Goal: Task Accomplishment & Management: Use online tool/utility

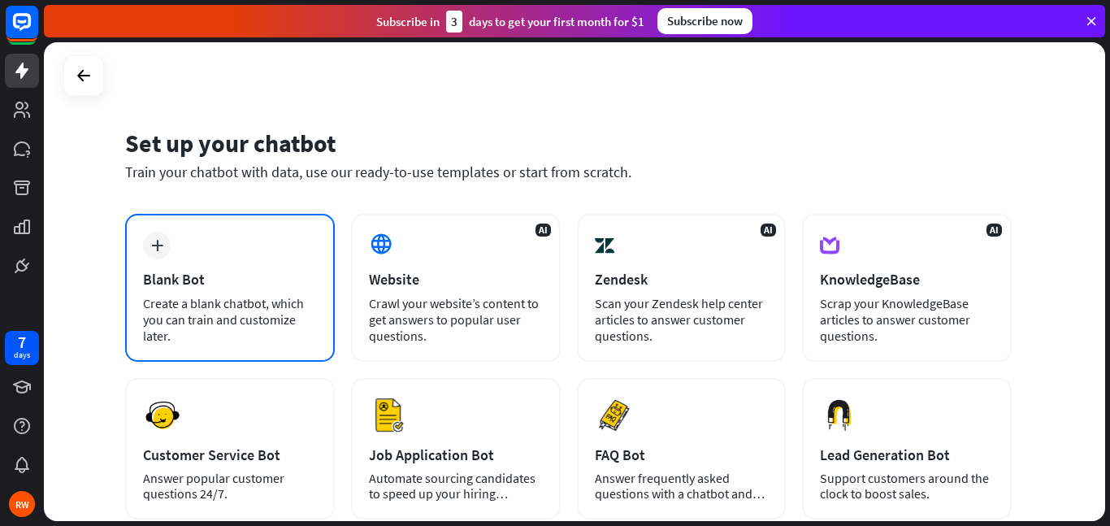
click at [189, 259] on div "plus Blank Bot Create a blank chatbot, which you can train and customize later." at bounding box center [230, 288] width 210 height 148
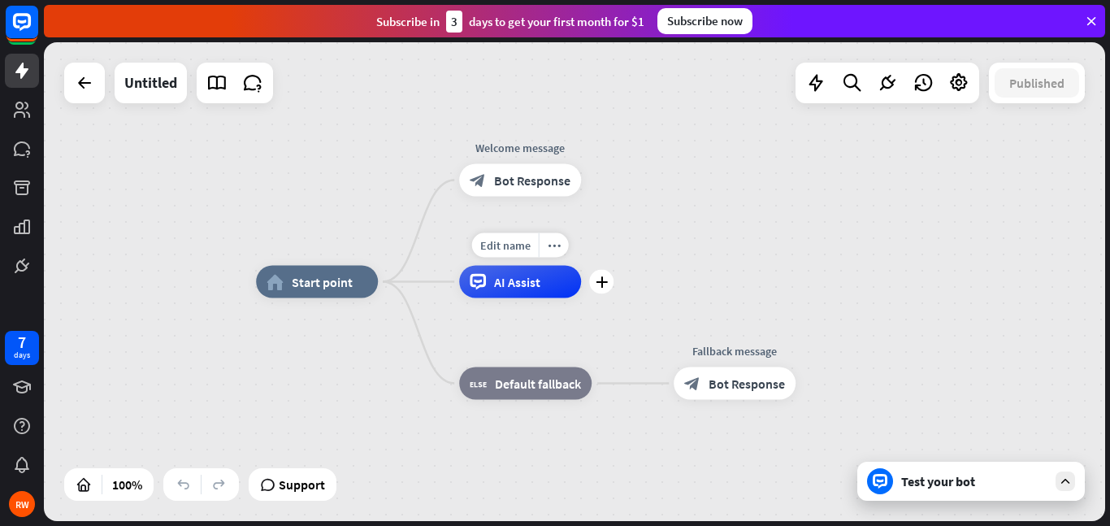
click at [487, 288] on div "AI Assist" at bounding box center [520, 282] width 122 height 33
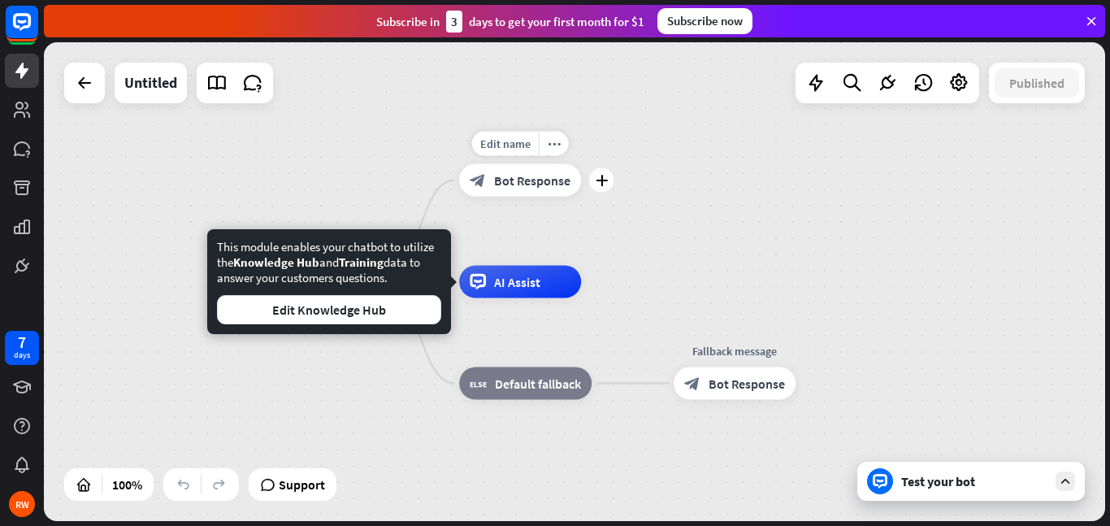
click at [514, 181] on span "Bot Response" at bounding box center [532, 180] width 76 height 16
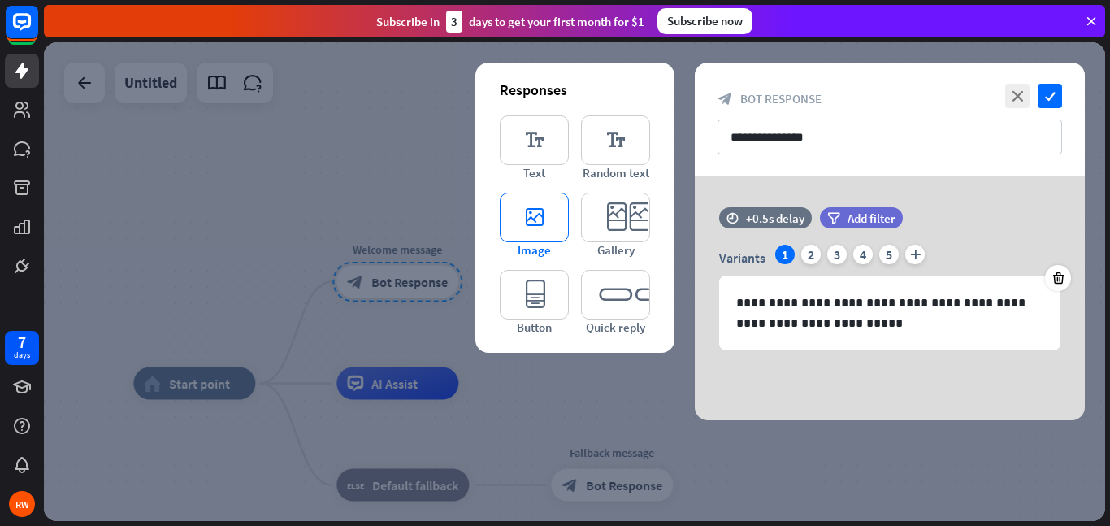
click at [543, 228] on icon "editor_image" at bounding box center [534, 218] width 69 height 50
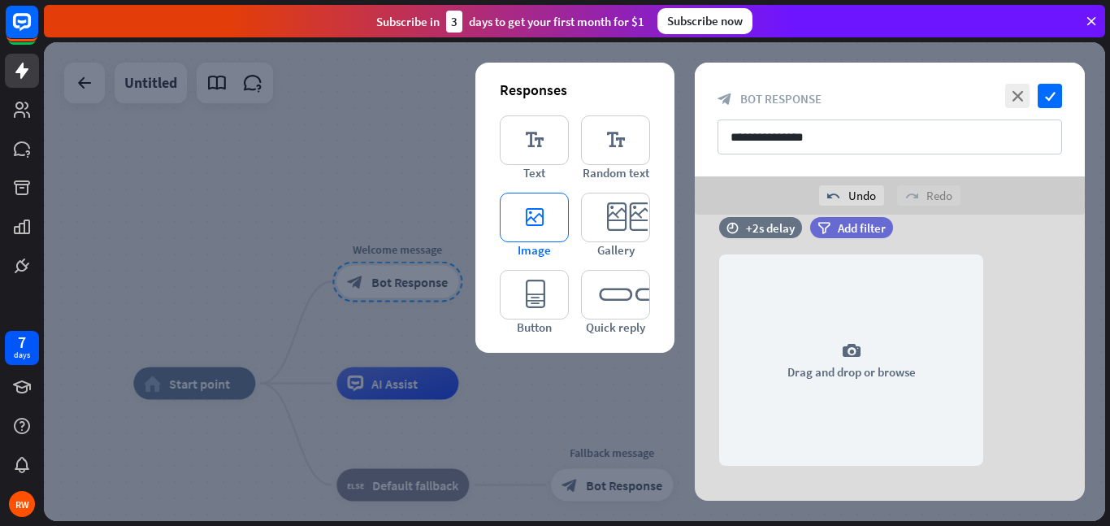
scroll to position [190, 0]
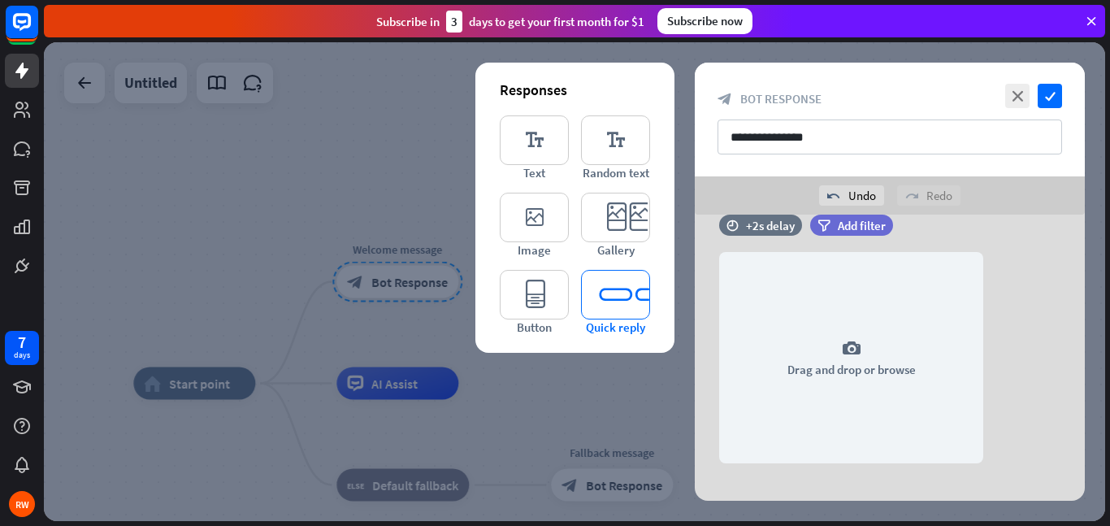
click at [614, 297] on icon "editor_quick_replies" at bounding box center [615, 295] width 69 height 50
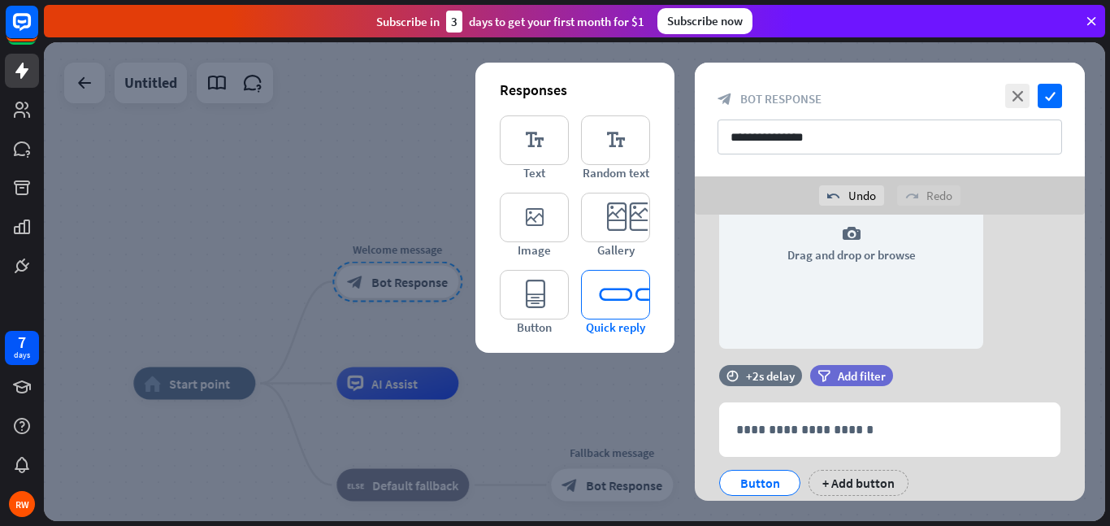
scroll to position [357, 0]
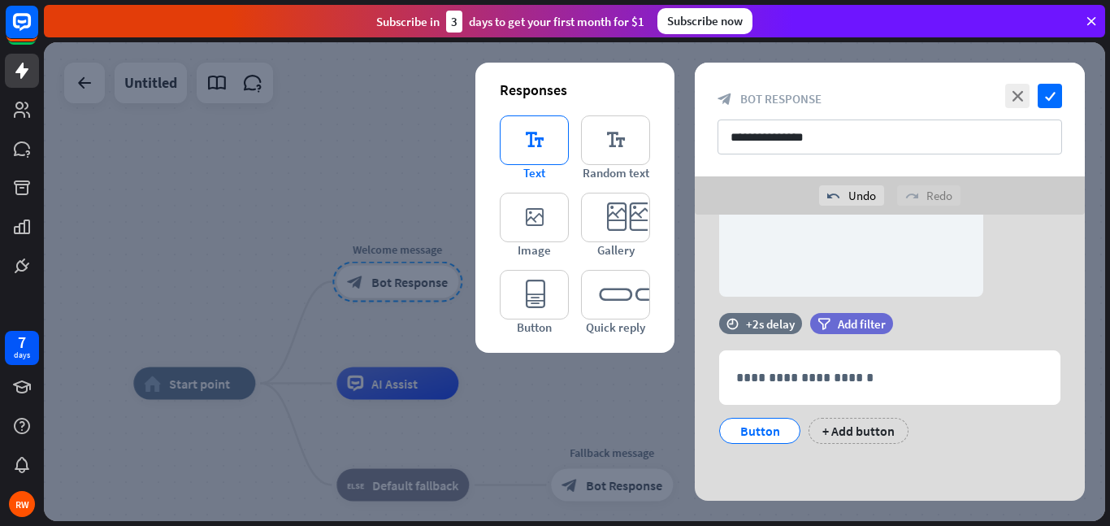
click at [514, 143] on icon "editor_text" at bounding box center [534, 140] width 69 height 50
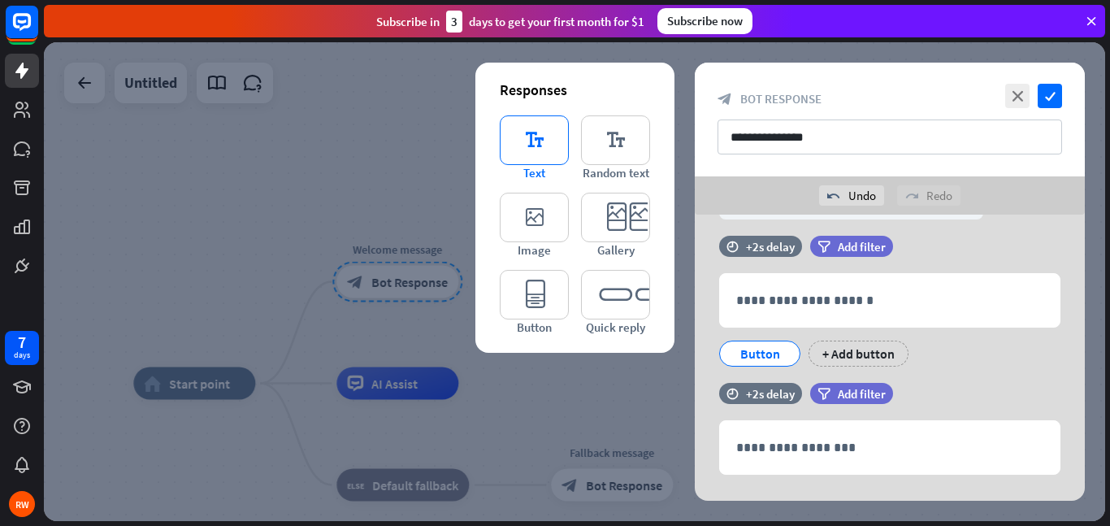
scroll to position [465, 0]
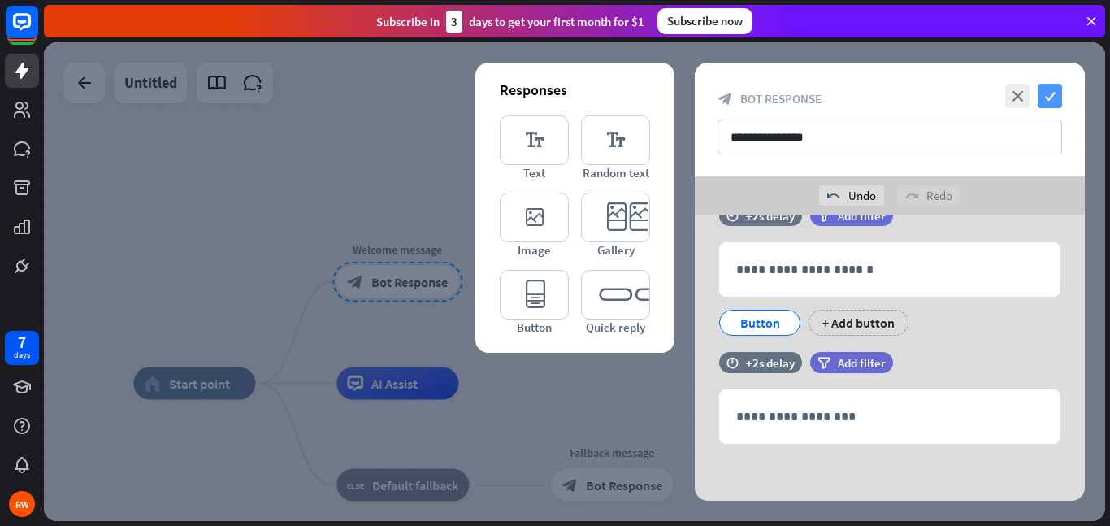
click at [1053, 93] on icon "check" at bounding box center [1050, 96] width 24 height 24
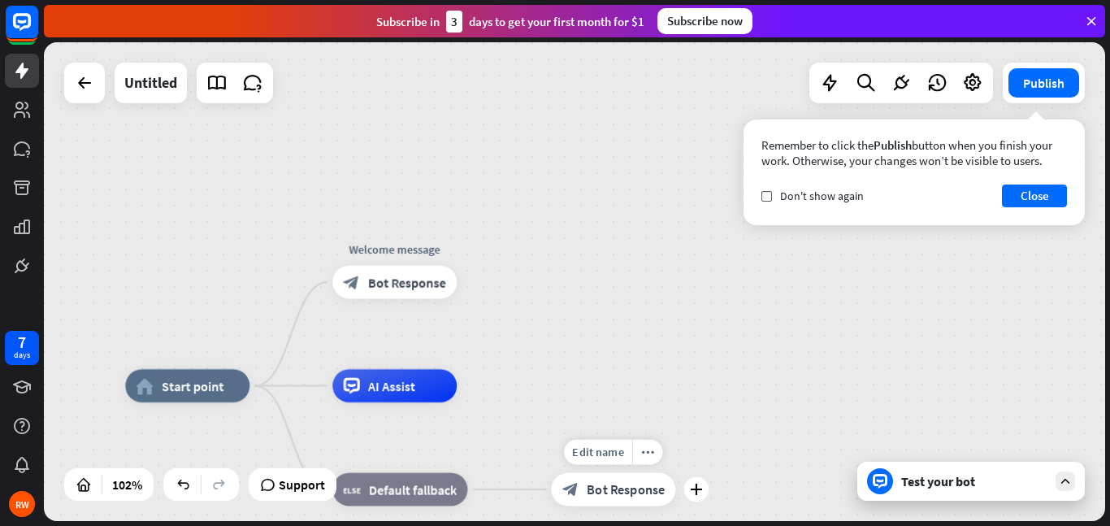
click at [597, 492] on span "Bot Response" at bounding box center [626, 489] width 78 height 16
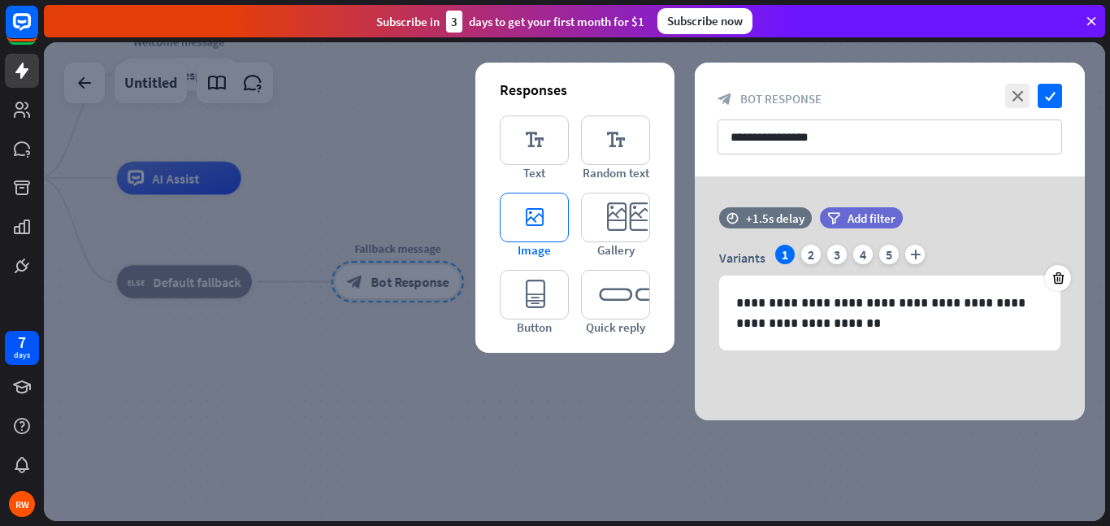
click at [547, 211] on icon "editor_image" at bounding box center [534, 218] width 69 height 50
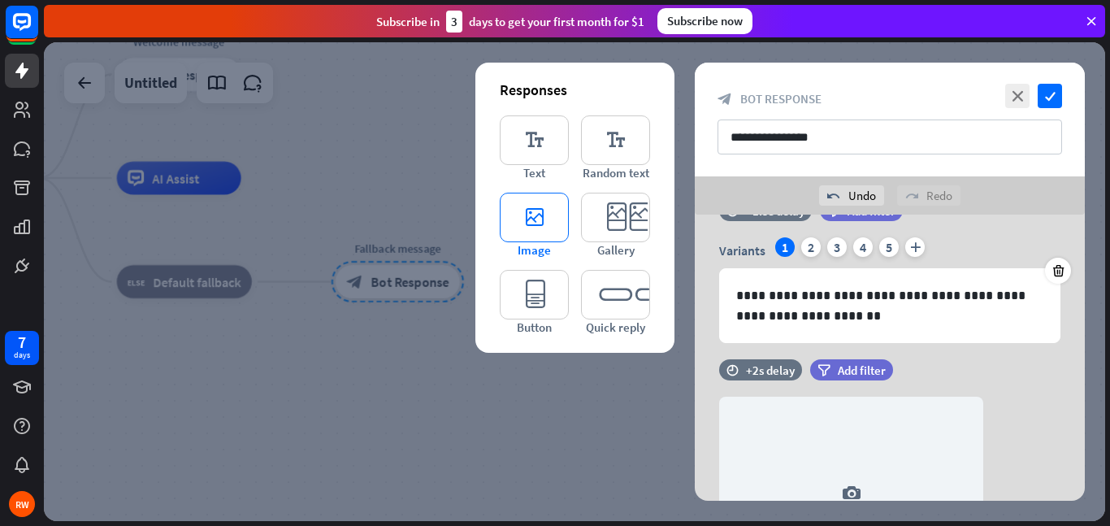
click at [547, 211] on icon "editor_image" at bounding box center [534, 218] width 69 height 50
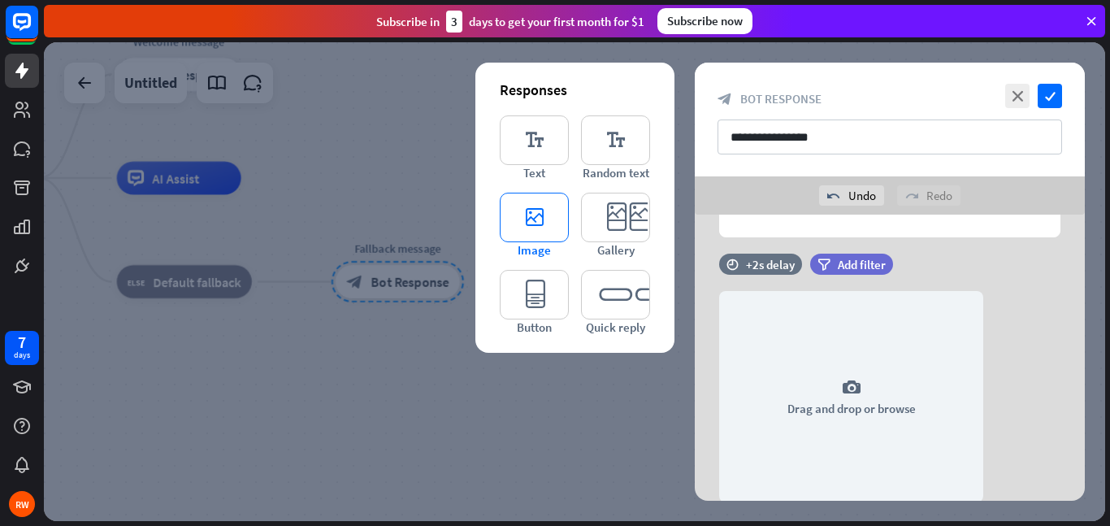
click at [547, 211] on icon "editor_image" at bounding box center [534, 218] width 69 height 50
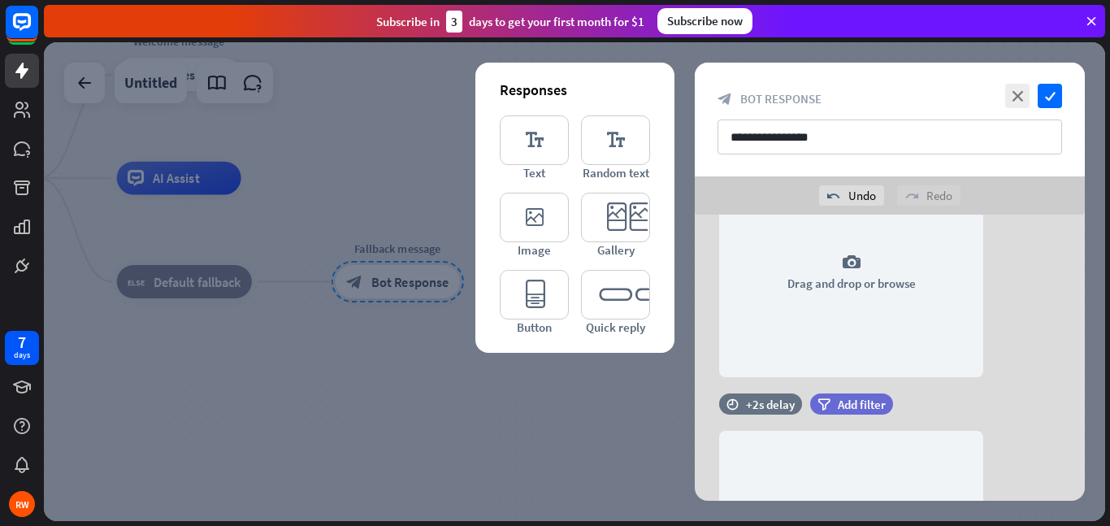
scroll to position [284, 0]
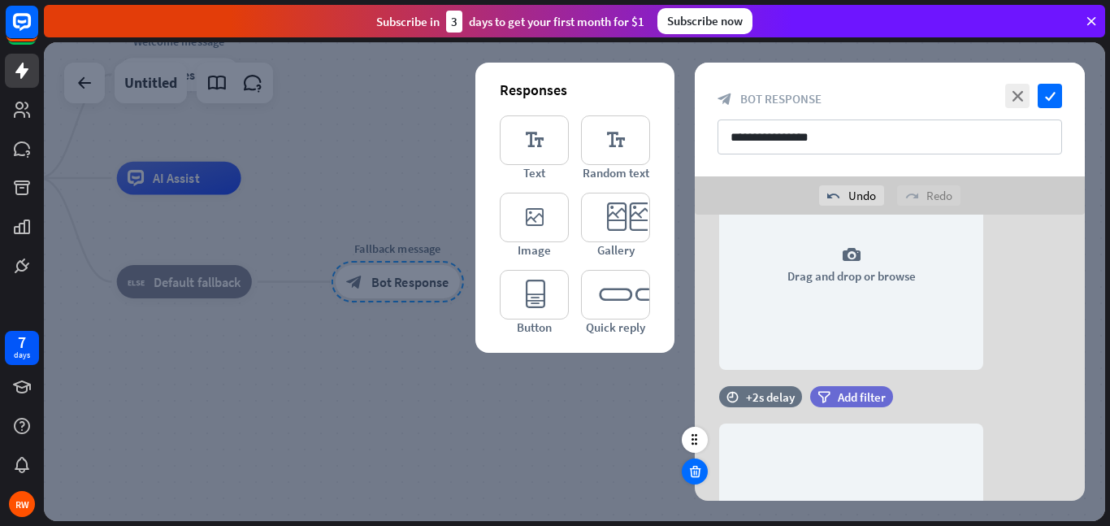
click at [686, 478] on div at bounding box center [695, 471] width 26 height 26
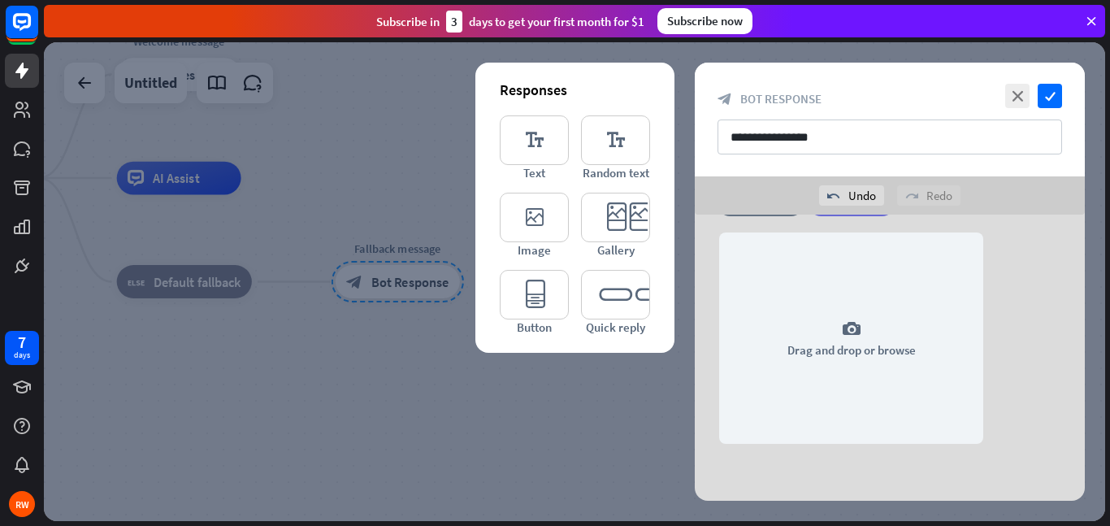
scroll to position [210, 0]
click at [591, 288] on icon "editor_quick_replies" at bounding box center [615, 295] width 69 height 50
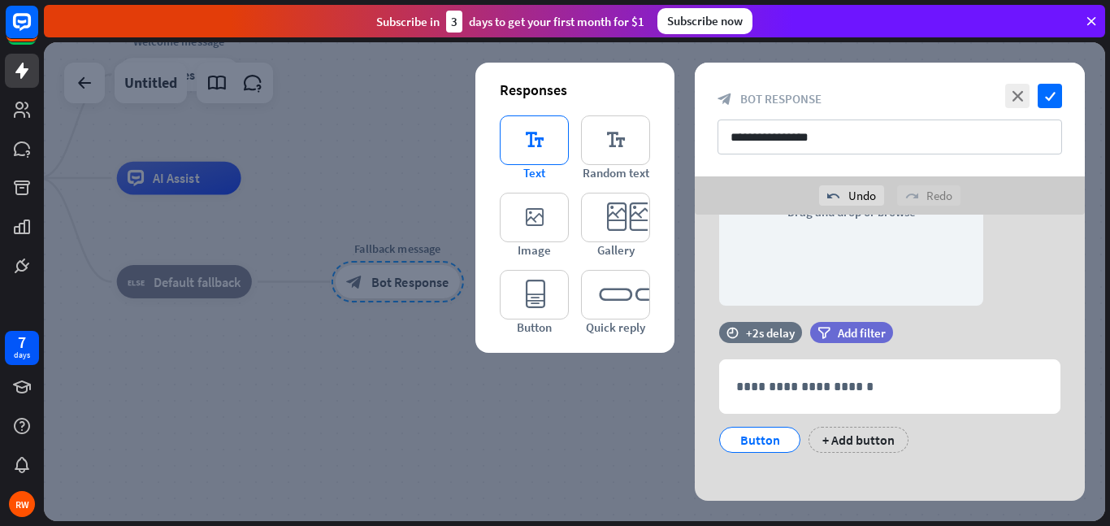
scroll to position [357, 0]
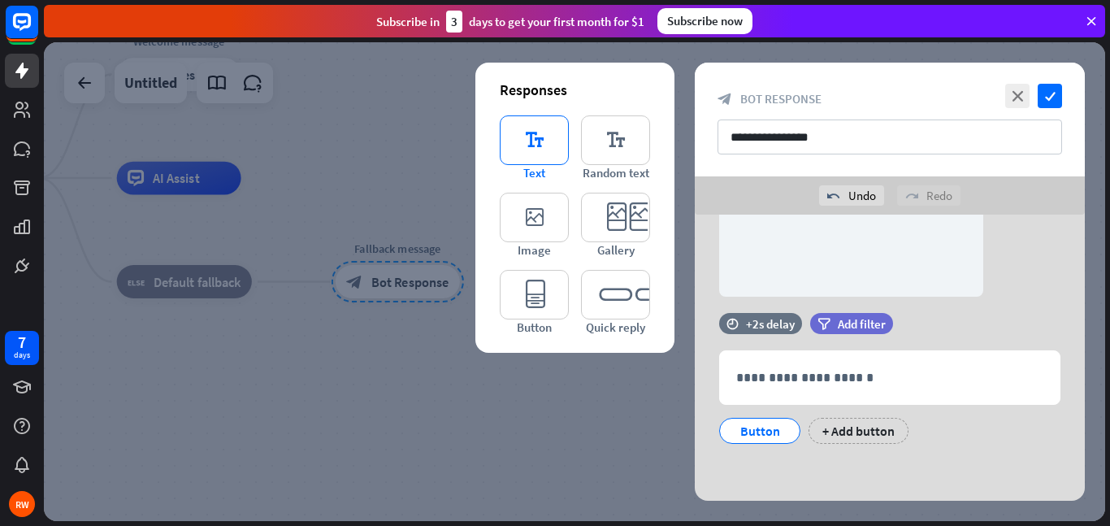
click at [517, 158] on icon "editor_text" at bounding box center [534, 140] width 69 height 50
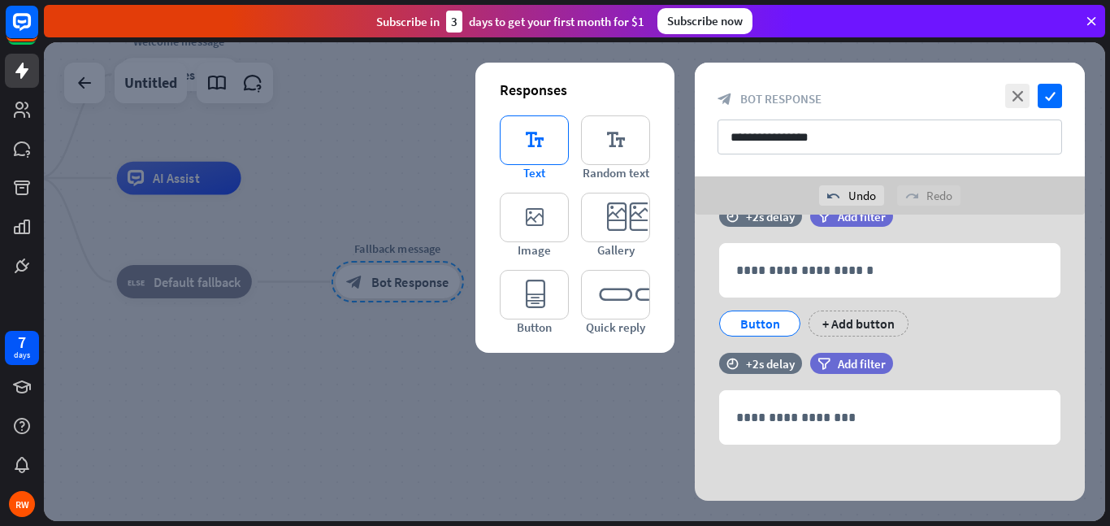
scroll to position [465, 0]
click at [1055, 95] on icon "check" at bounding box center [1050, 96] width 24 height 24
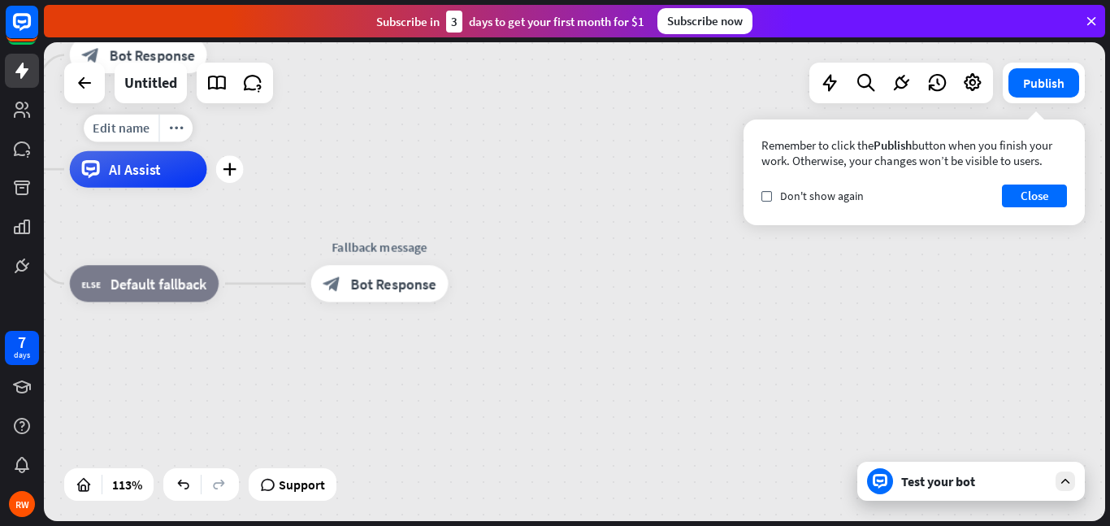
click at [168, 188] on div "Edit name more_horiz plus AI Assist" at bounding box center [138, 169] width 137 height 37
click at [144, 132] on span "Edit name" at bounding box center [121, 127] width 57 height 16
click at [116, 275] on span "Default fallback" at bounding box center [158, 284] width 97 height 19
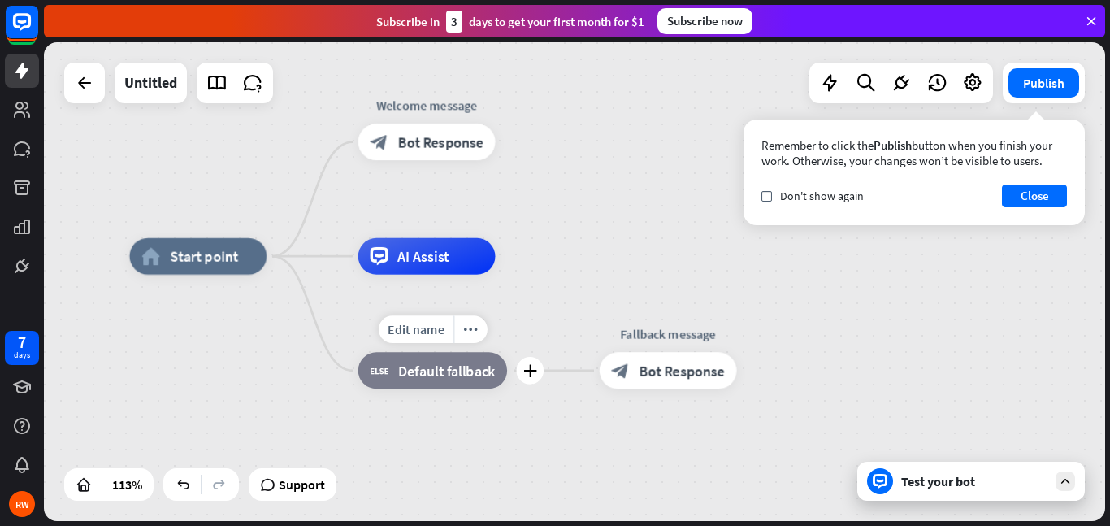
drag, startPoint x: 106, startPoint y: 319, endPoint x: 394, endPoint y: 406, distance: 301.3
click at [394, 388] on div "Edit name more_horiz plus block_fallback Default fallback" at bounding box center [432, 370] width 149 height 37
click at [422, 140] on span "Bot Response" at bounding box center [440, 141] width 86 height 19
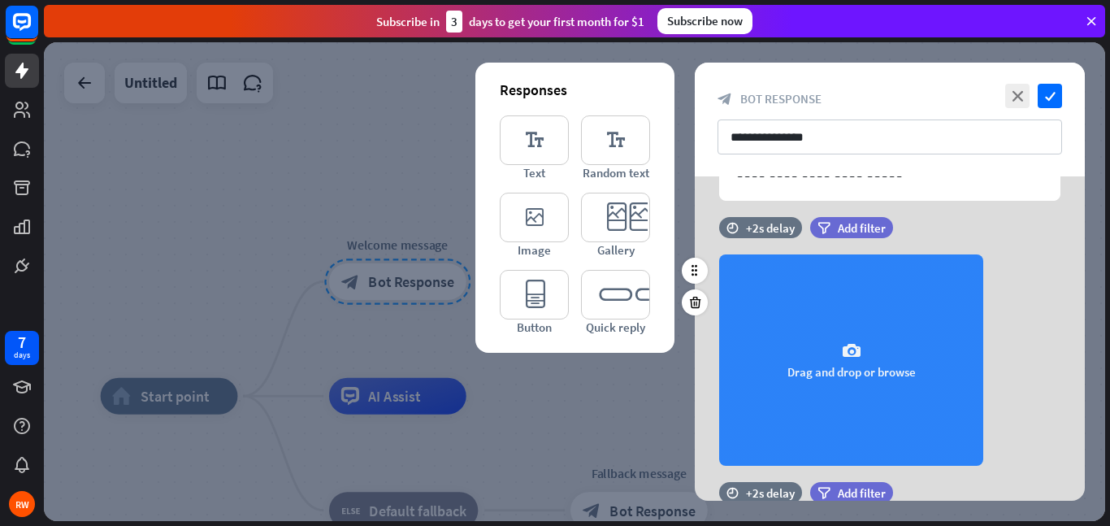
scroll to position [163, 0]
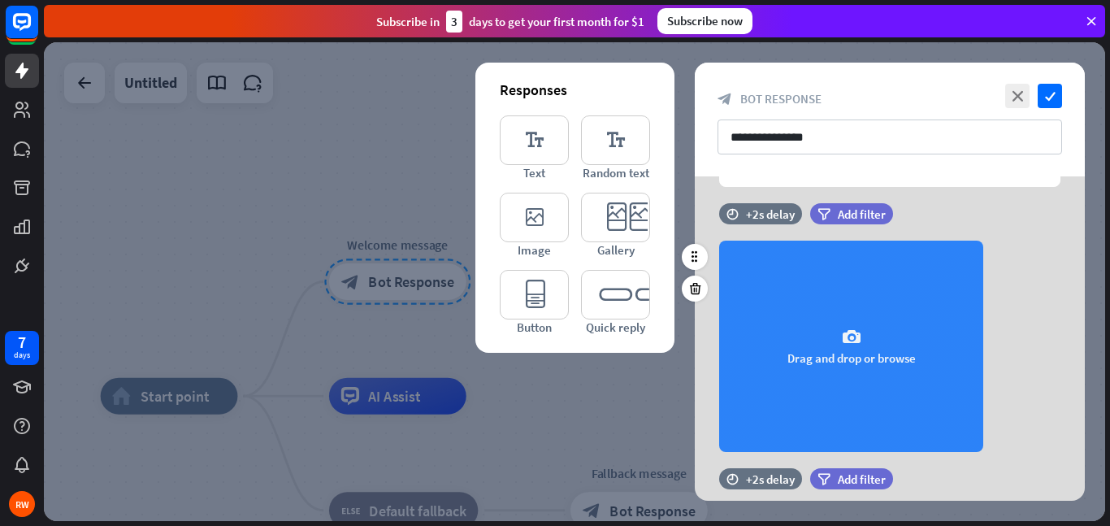
click at [847, 349] on div "camera Drag and drop or browse" at bounding box center [851, 346] width 264 height 211
click at [884, 384] on div "camera Drag and drop or browse" at bounding box center [851, 346] width 264 height 211
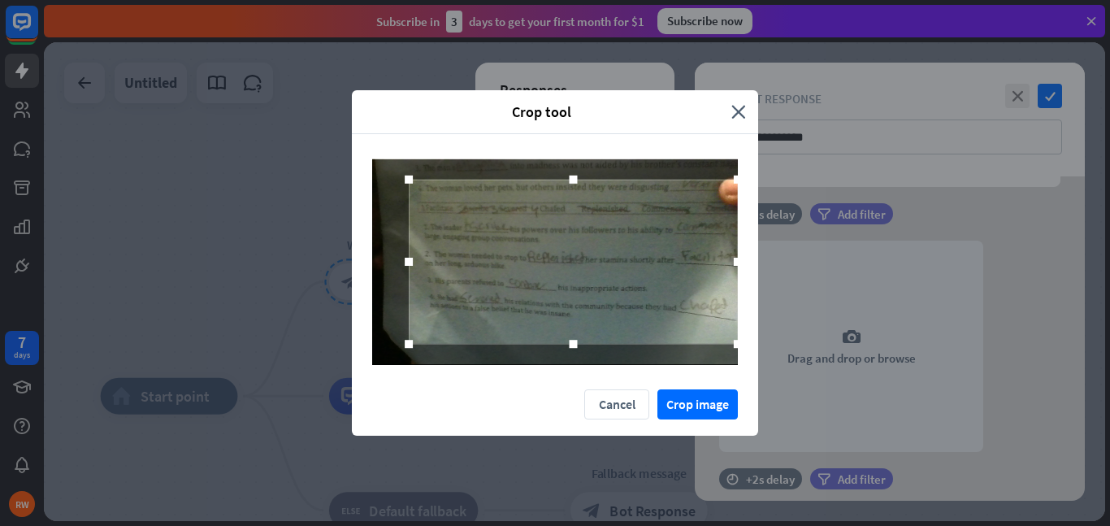
drag, startPoint x: 705, startPoint y: 262, endPoint x: 778, endPoint y: 272, distance: 73.9
click at [778, 272] on div "Crop tool close Cancel Crop image" at bounding box center [555, 263] width 1110 height 526
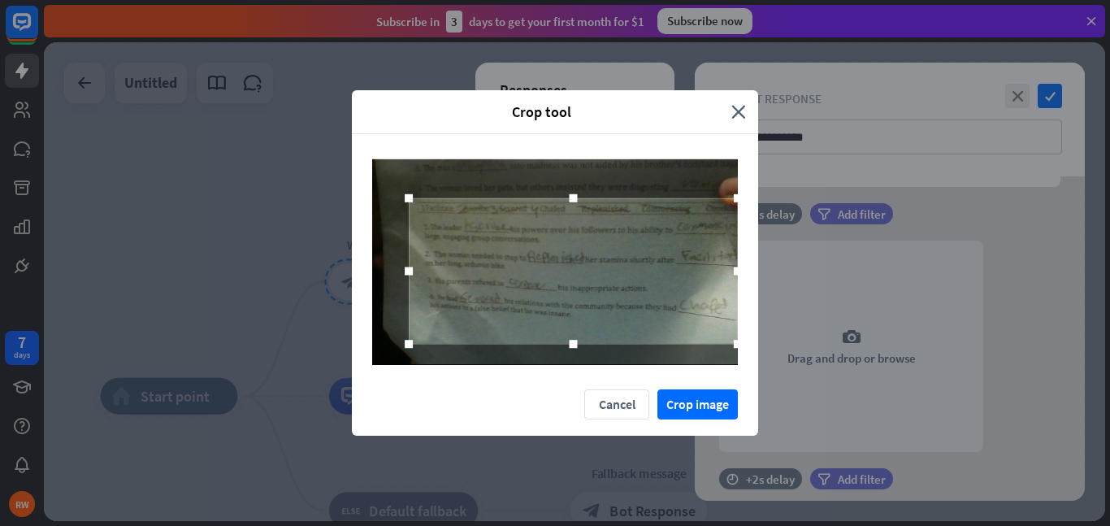
drag, startPoint x: 575, startPoint y: 177, endPoint x: 570, endPoint y: 196, distance: 19.3
click at [570, 196] on div at bounding box center [573, 198] width 8 height 8
click at [675, 410] on button "Crop image" at bounding box center [697, 404] width 80 height 30
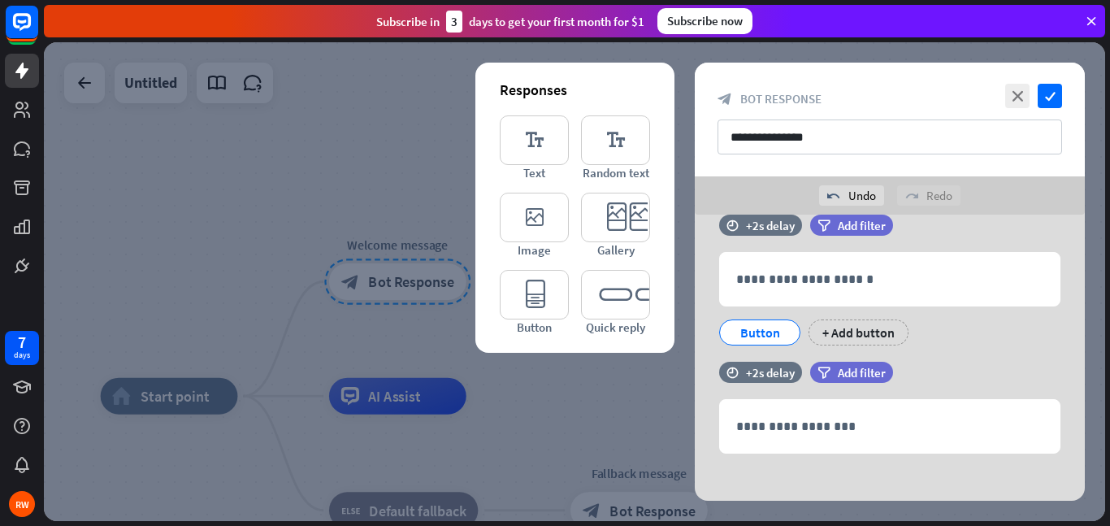
scroll to position [465, 0]
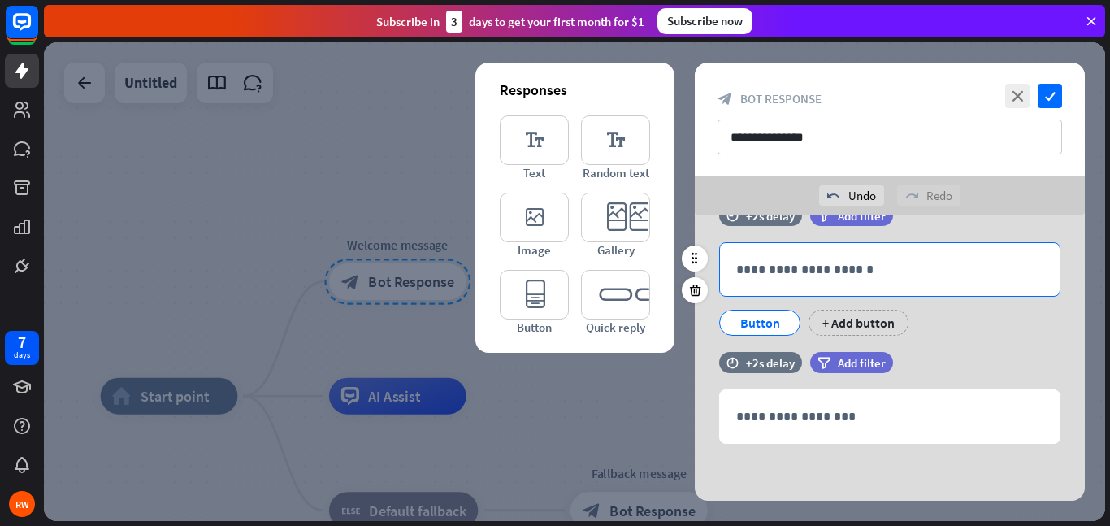
click at [805, 272] on p "**********" at bounding box center [889, 269] width 307 height 20
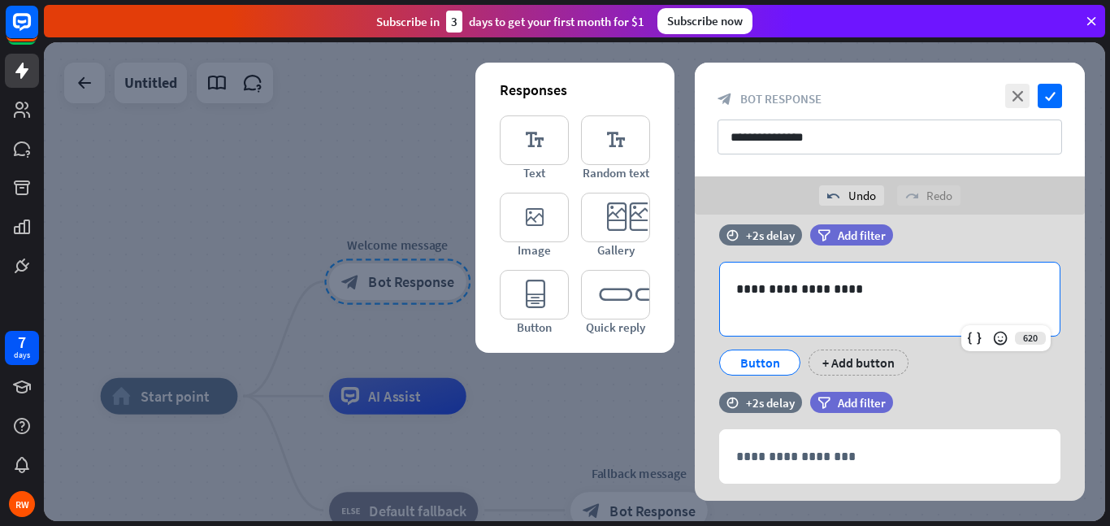
scroll to position [485, 0]
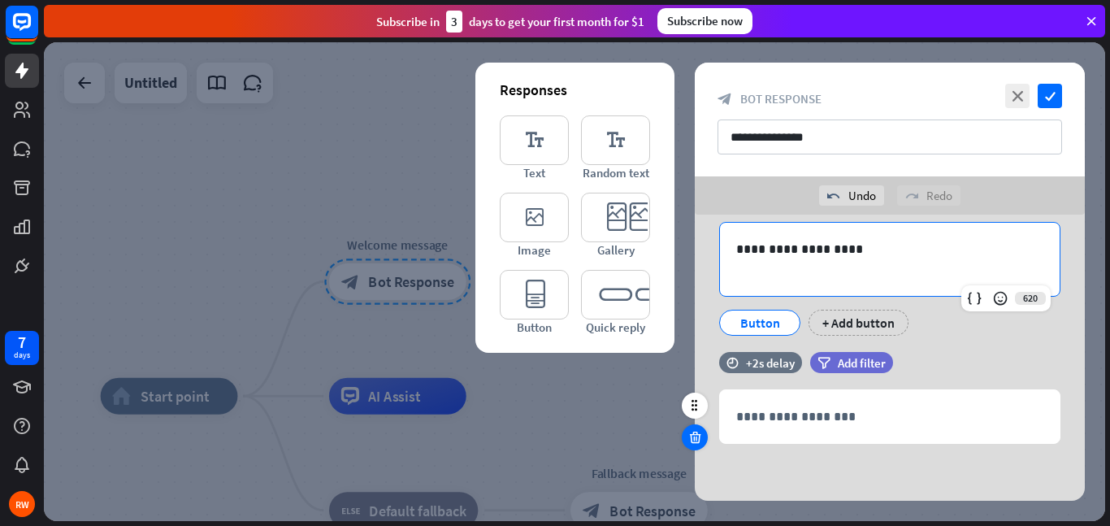
click at [688, 439] on icon at bounding box center [695, 437] width 15 height 15
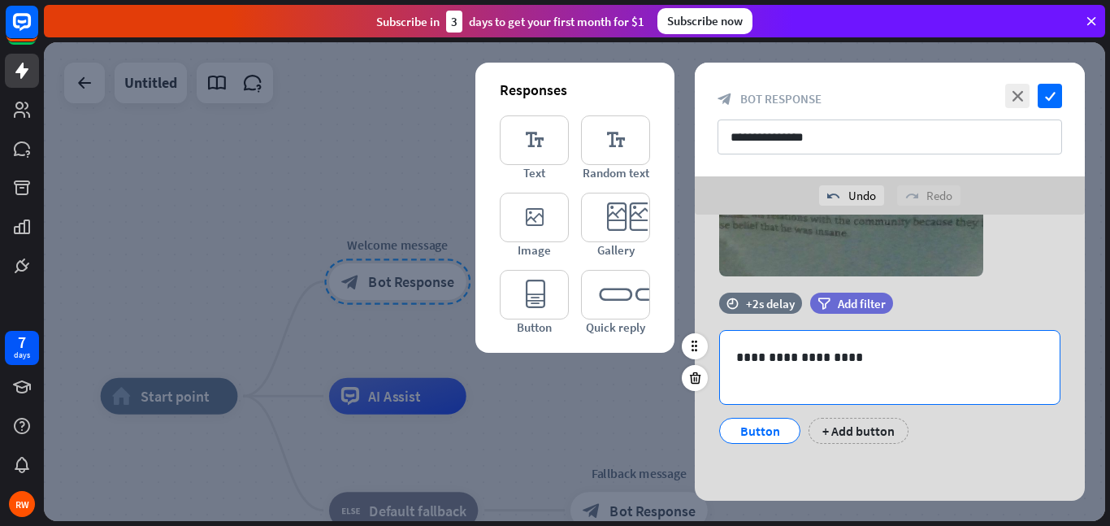
click at [850, 369] on p at bounding box center [889, 377] width 307 height 20
click at [757, 435] on div "Button" at bounding box center [760, 431] width 54 height 24
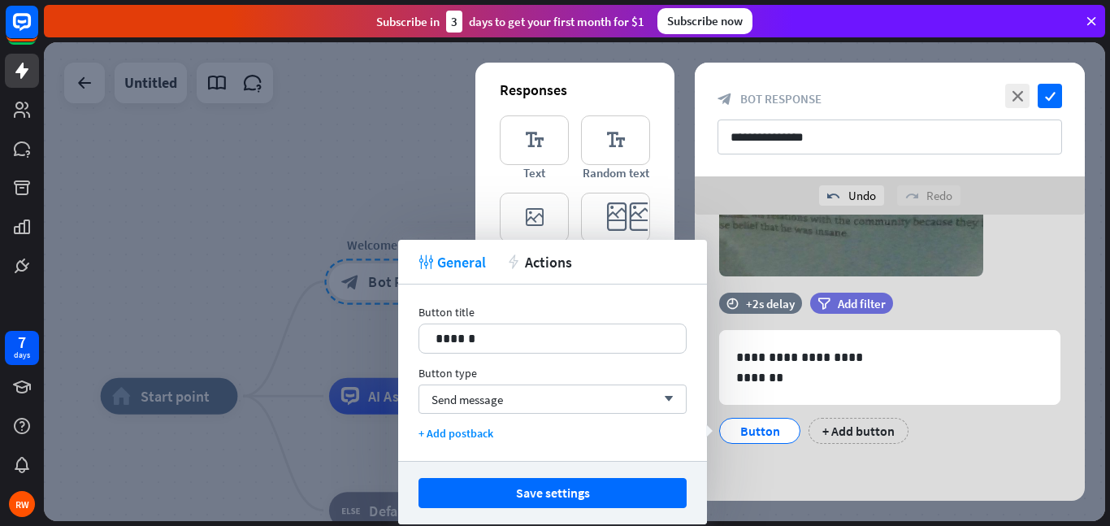
click at [1029, 251] on div "camera Choose or remove image" at bounding box center [890, 170] width 390 height 211
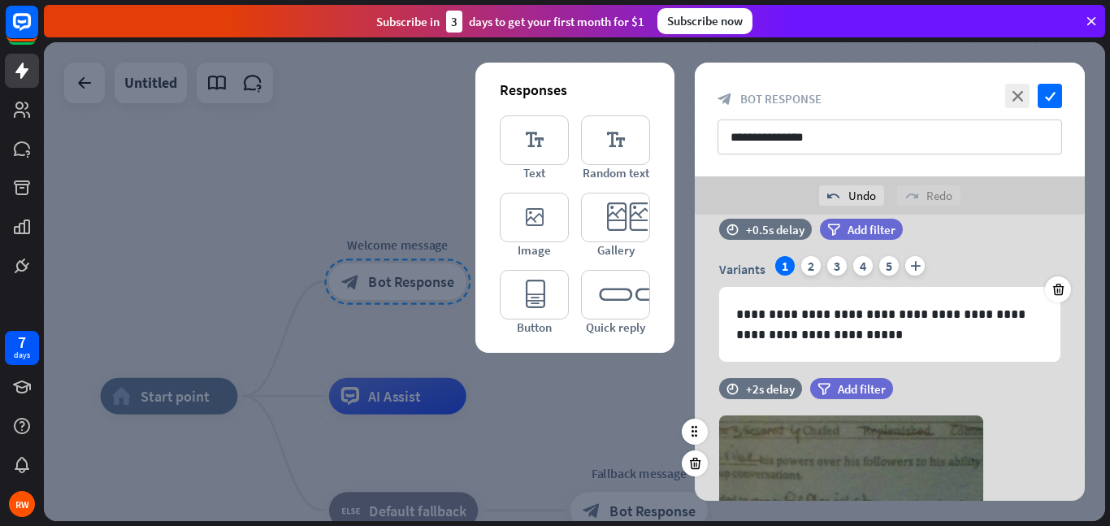
scroll to position [0, 0]
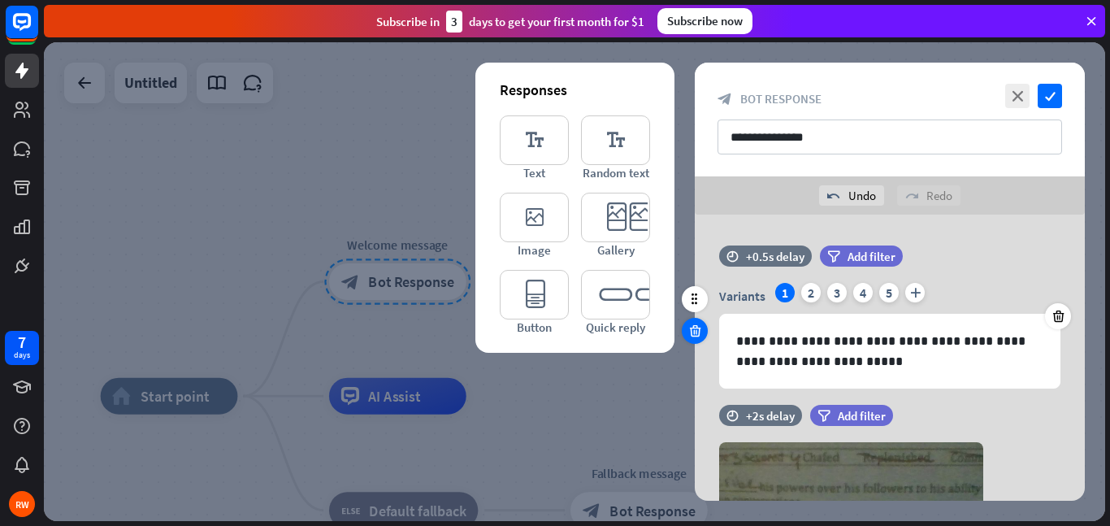
click at [701, 323] on icon at bounding box center [695, 330] width 15 height 15
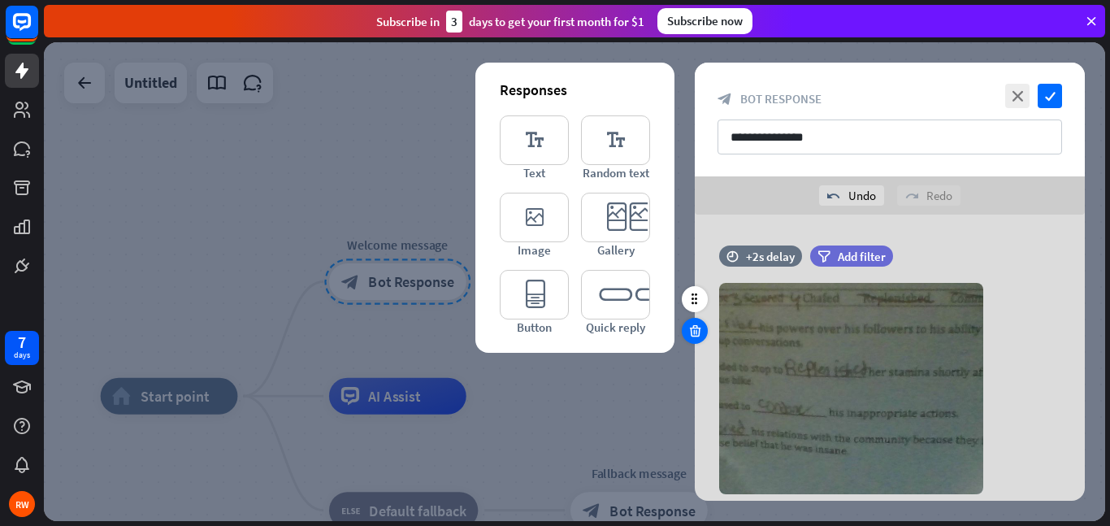
click at [690, 334] on icon at bounding box center [695, 330] width 15 height 15
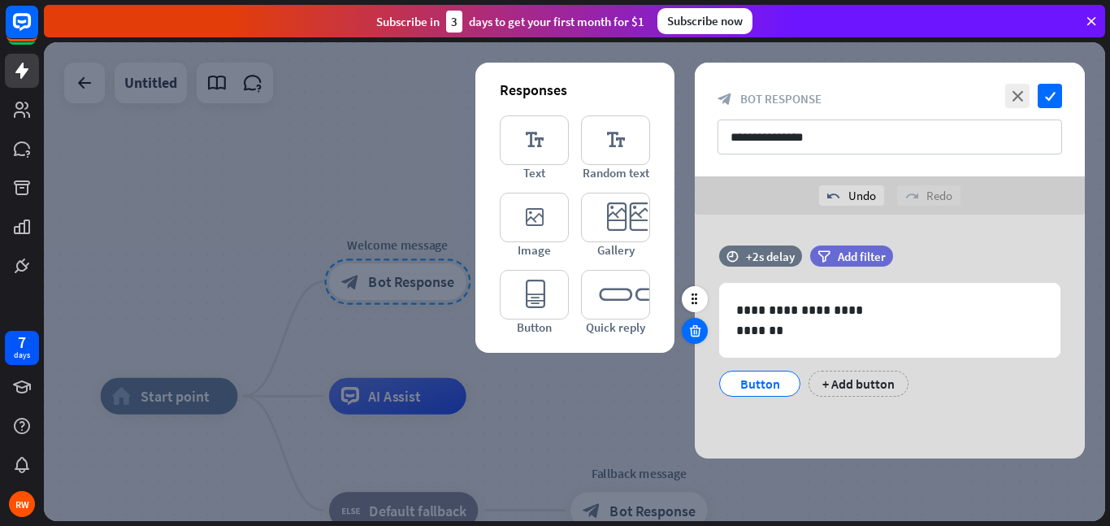
click at [697, 332] on icon at bounding box center [695, 330] width 15 height 15
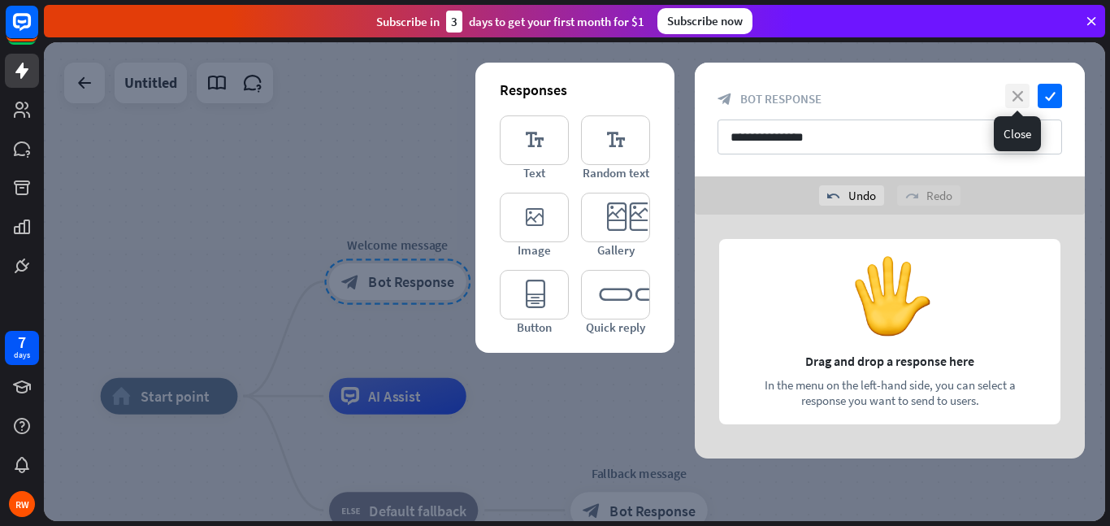
click at [1009, 98] on icon "close" at bounding box center [1017, 96] width 24 height 24
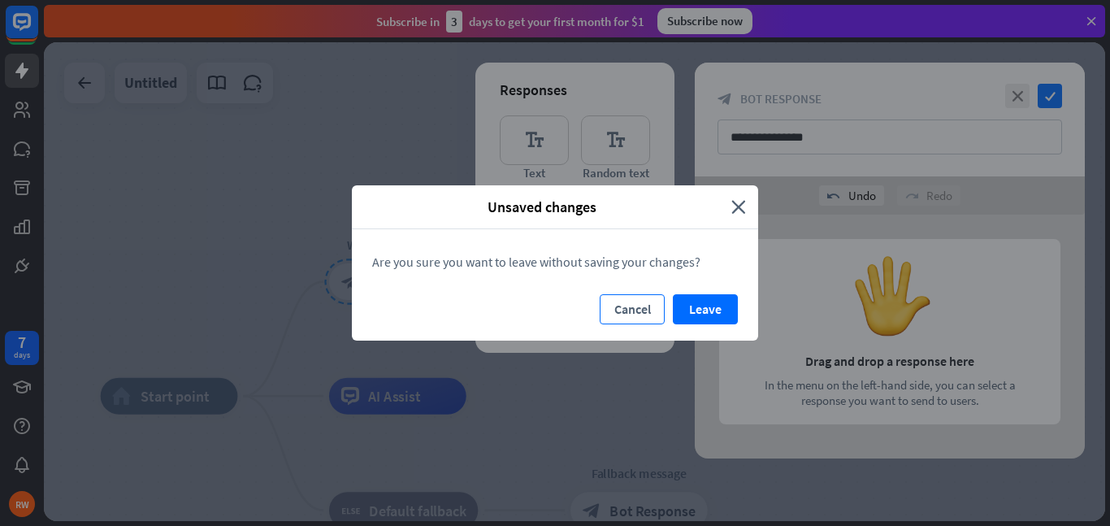
click at [636, 310] on button "Cancel" at bounding box center [632, 309] width 65 height 30
